Goal: Find specific page/section: Find specific page/section

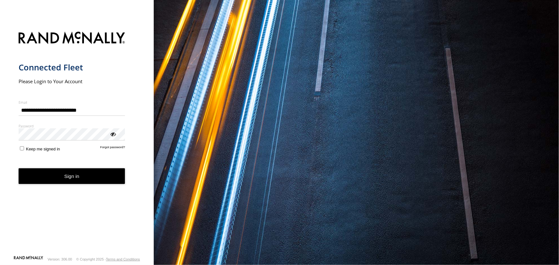
click at [70, 183] on button "Sign in" at bounding box center [72, 177] width 107 height 16
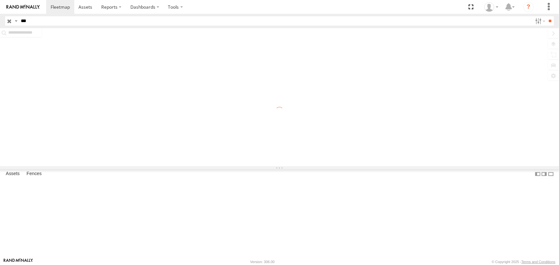
type input "***"
click at [547, 16] on input "**" at bounding box center [550, 20] width 7 height 9
